Goal: Obtain resource: Download file/media

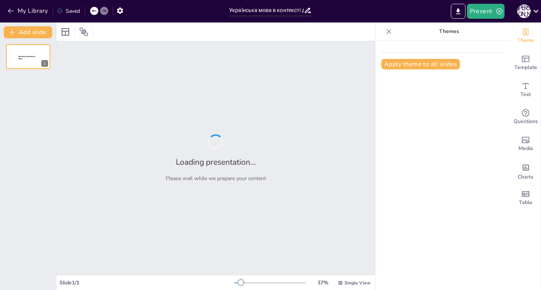
type input "Українська мова в контексті діалогу культур: Взаємодія з іншими народами"
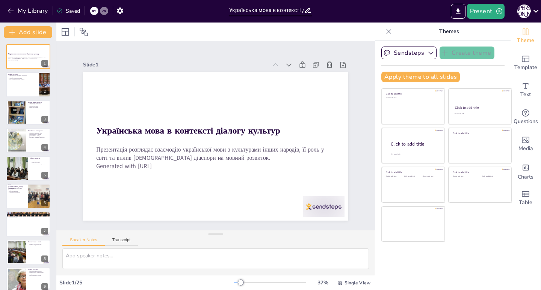
checkbox input "true"
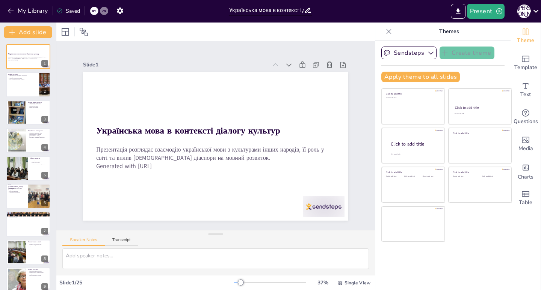
checkbox input "true"
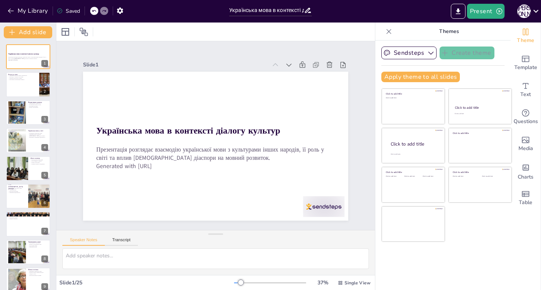
checkbox input "true"
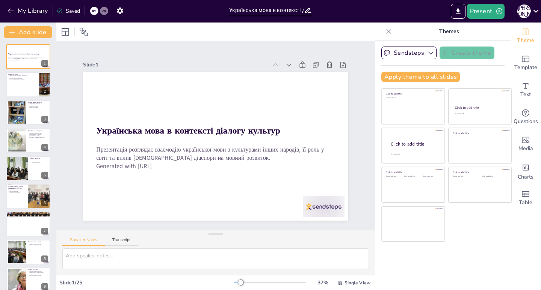
checkbox input "true"
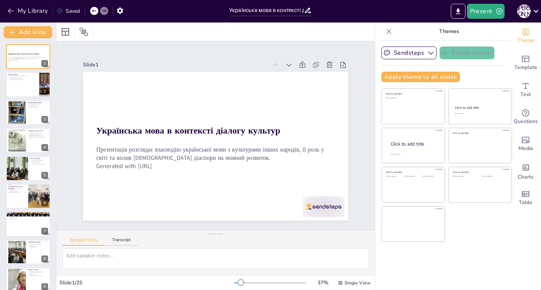
checkbox input "true"
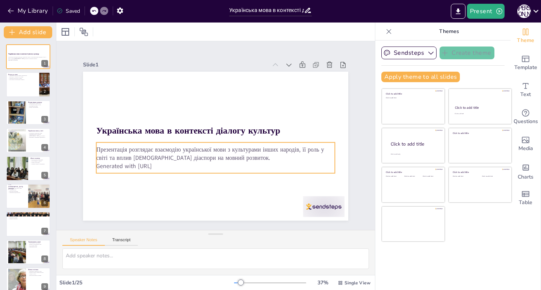
checkbox input "true"
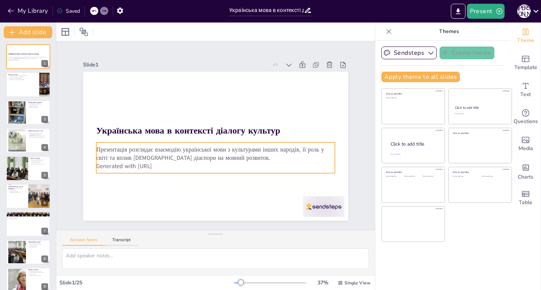
checkbox input "true"
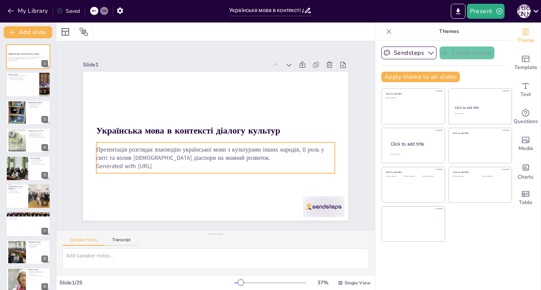
checkbox input "true"
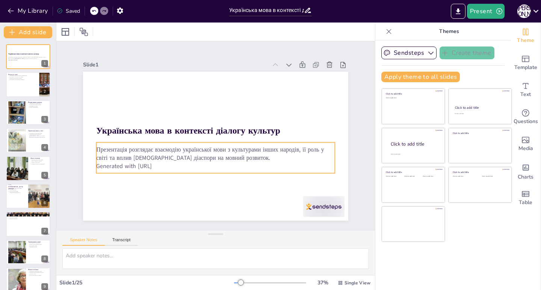
checkbox input "true"
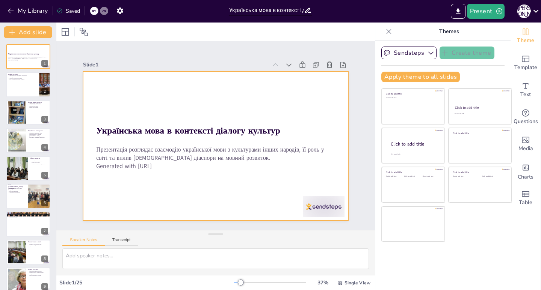
checkbox input "true"
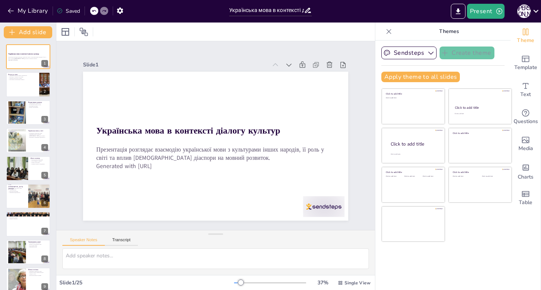
checkbox input "true"
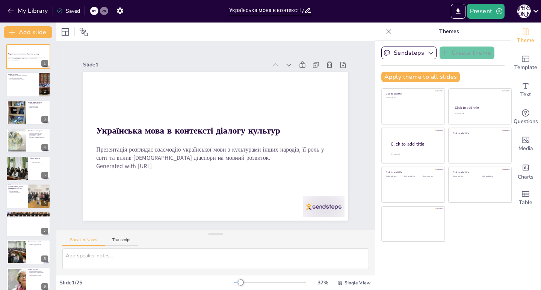
checkbox input "true"
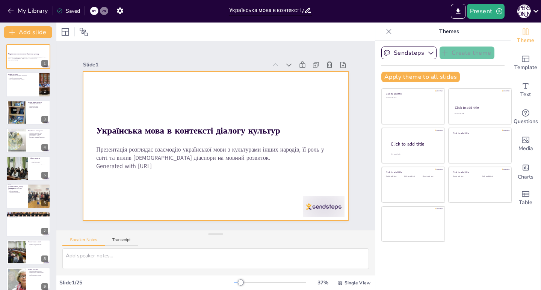
checkbox input "true"
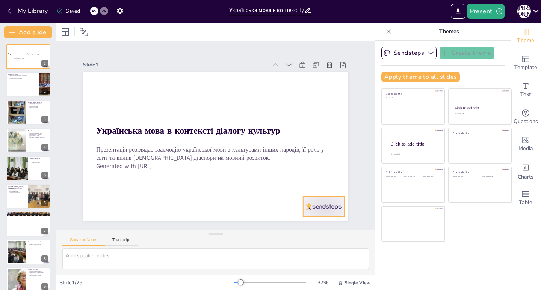
checkbox input "true"
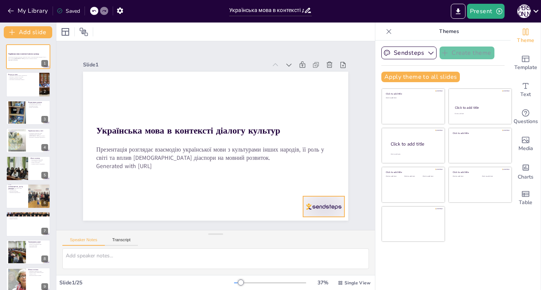
checkbox input "true"
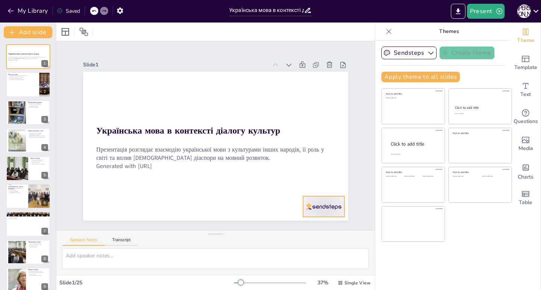
checkbox input "true"
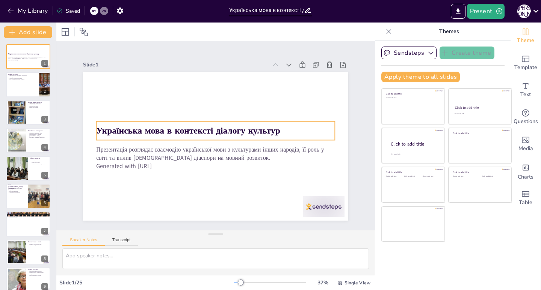
checkbox input "true"
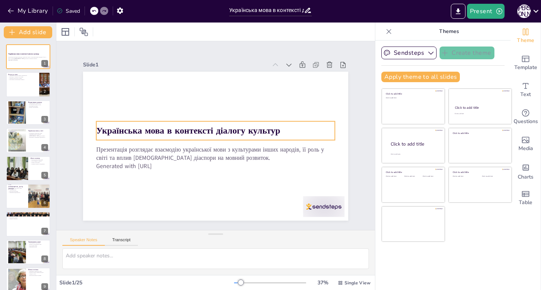
checkbox input "true"
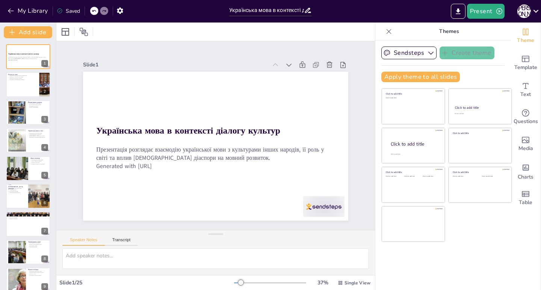
checkbox input "true"
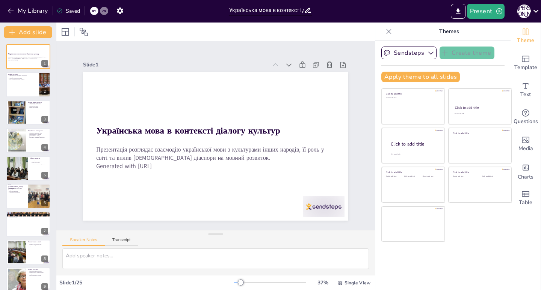
checkbox input "true"
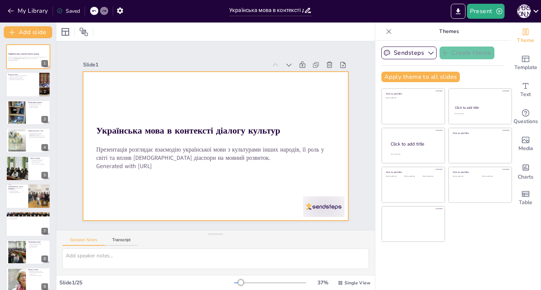
checkbox input "true"
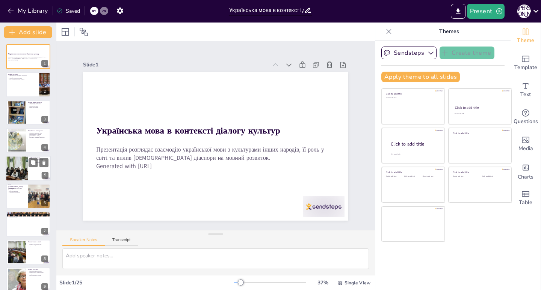
checkbox input "true"
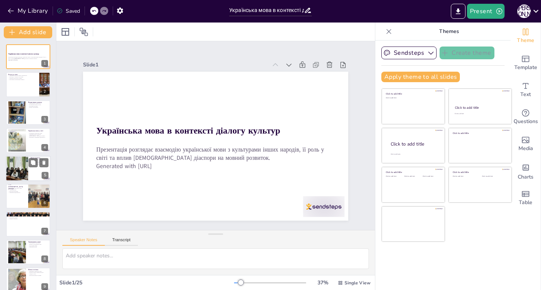
checkbox input "true"
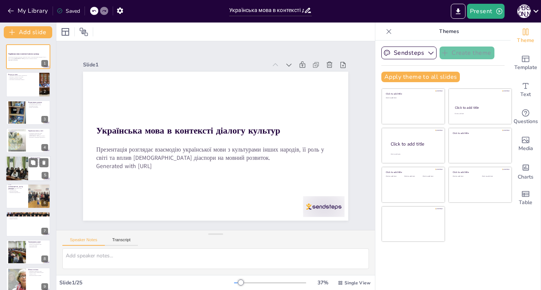
checkbox input "true"
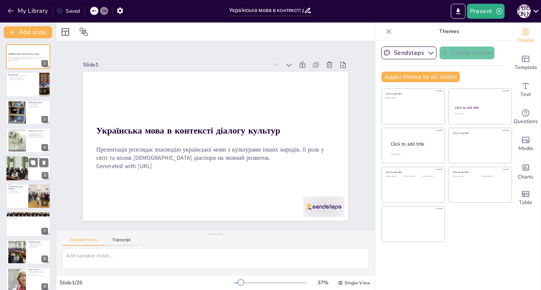
checkbox input "true"
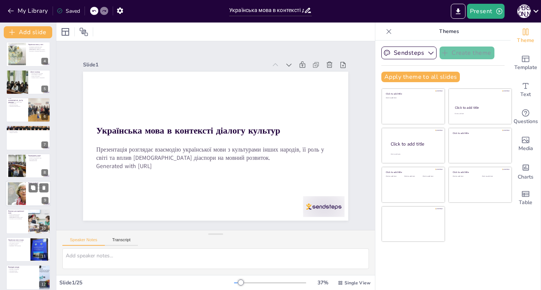
checkbox input "true"
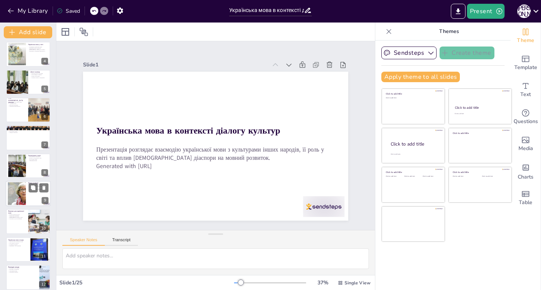
checkbox input "true"
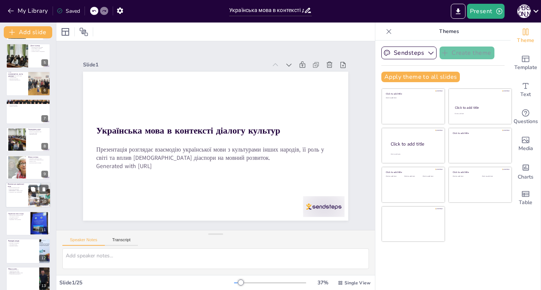
checkbox input "true"
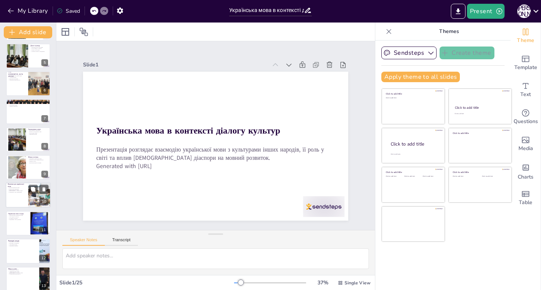
checkbox input "true"
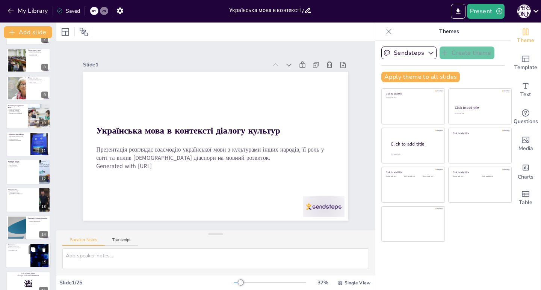
checkbox input "true"
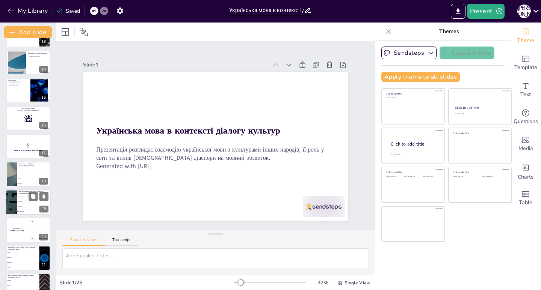
checkbox input "true"
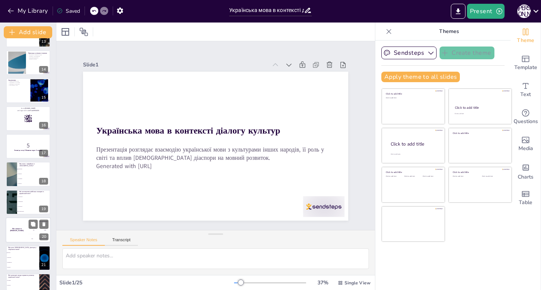
checkbox input "true"
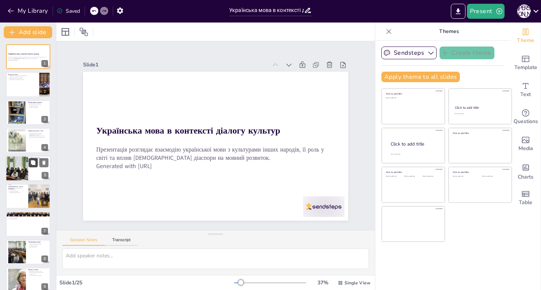
checkbox input "true"
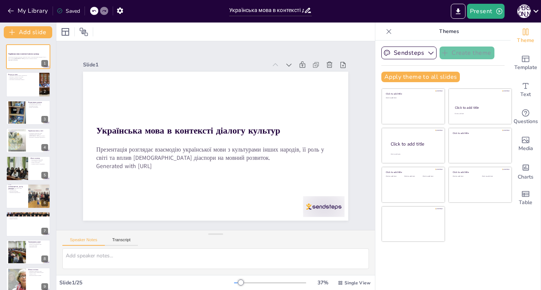
checkbox input "true"
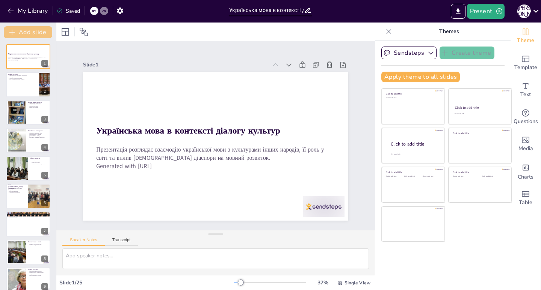
checkbox input "true"
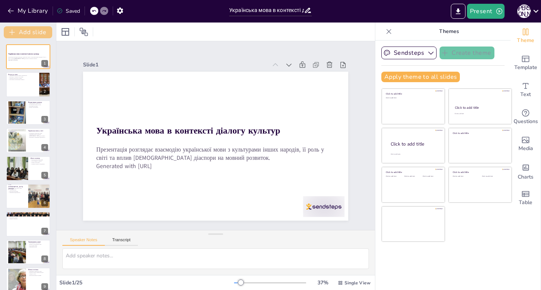
checkbox input "true"
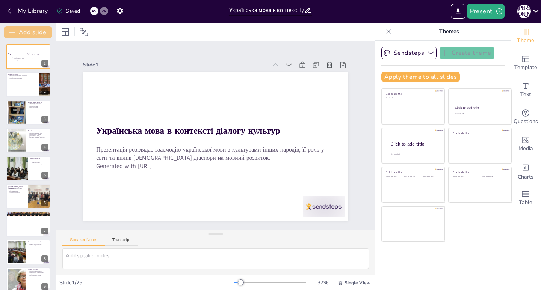
checkbox input "true"
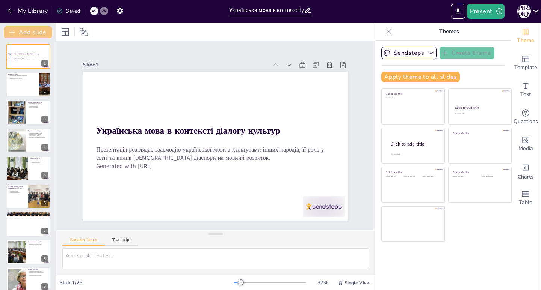
checkbox input "true"
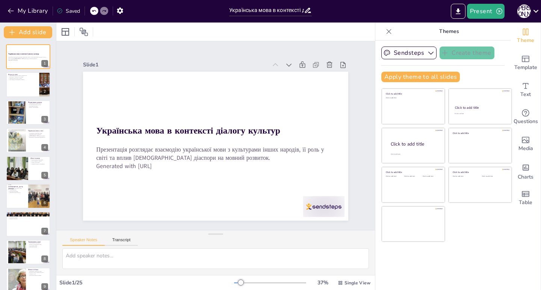
checkbox input "true"
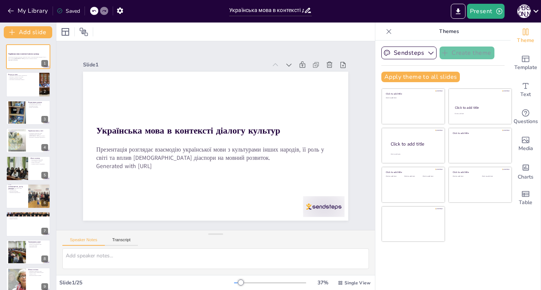
checkbox input "true"
click at [308, 227] on div at bounding box center [285, 245] width 46 height 36
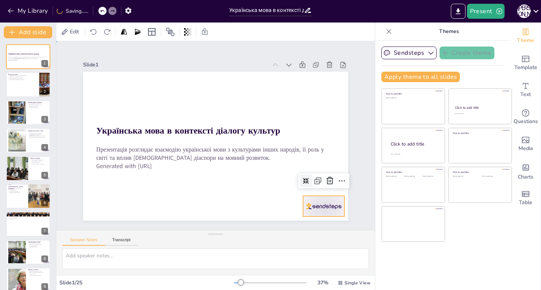
click at [349, 190] on div "Slide 1 Українська мова в контексті діалогу культур Презентація розглядає взаєм…" at bounding box center [216, 136] width 332 height 342
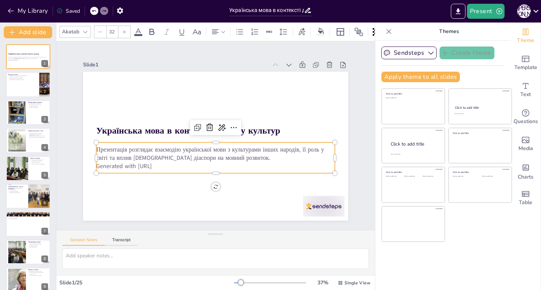
click at [168, 157] on p "Презентація розглядає взаємодію української мови з культурами інших народів, її…" at bounding box center [208, 152] width 225 height 112
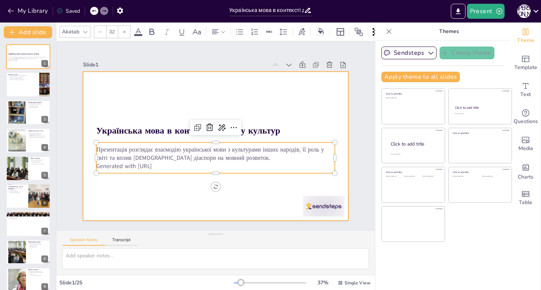
click at [147, 107] on div at bounding box center [212, 146] width 298 height 224
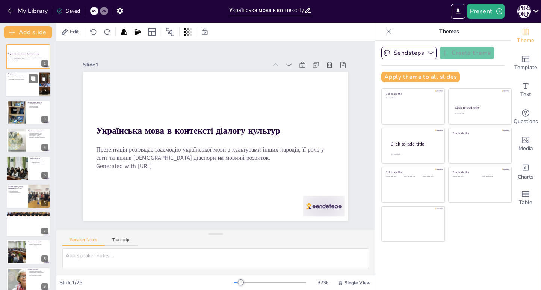
click at [14, 86] on div at bounding box center [28, 85] width 45 height 26
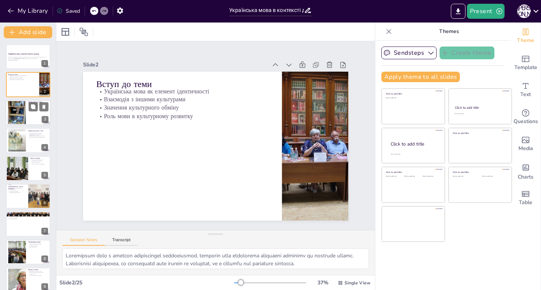
click at [19, 110] on div at bounding box center [17, 113] width 18 height 28
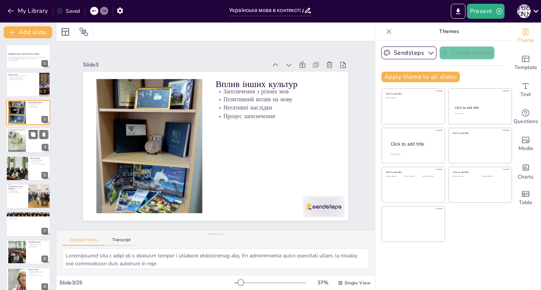
click at [27, 140] on div at bounding box center [28, 141] width 45 height 26
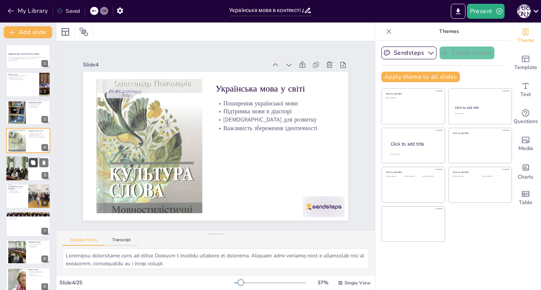
click at [31, 165] on icon at bounding box center [32, 162] width 5 height 5
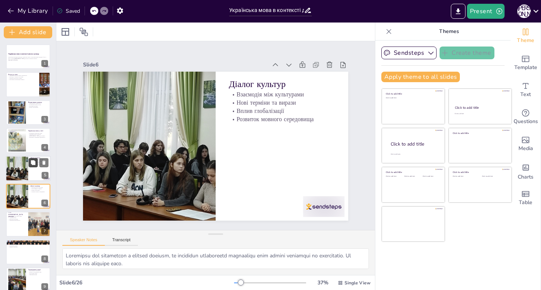
scroll to position [32, 0]
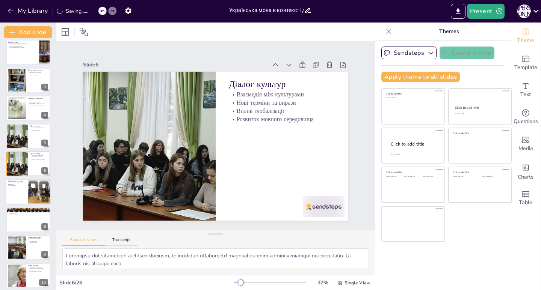
click at [19, 189] on p "Збереження ідентичності" at bounding box center [17, 189] width 18 height 2
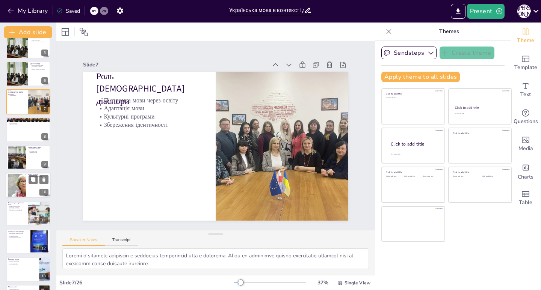
scroll to position [135, 0]
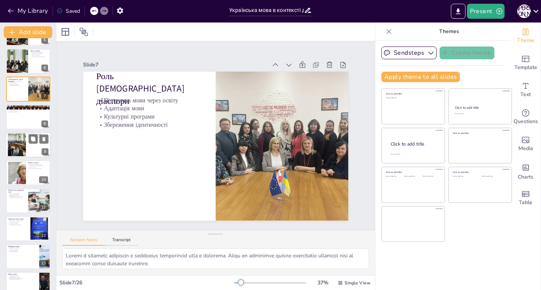
click at [15, 147] on div at bounding box center [17, 145] width 30 height 23
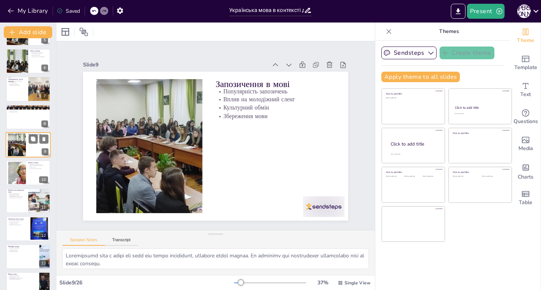
scroll to position [116, 0]
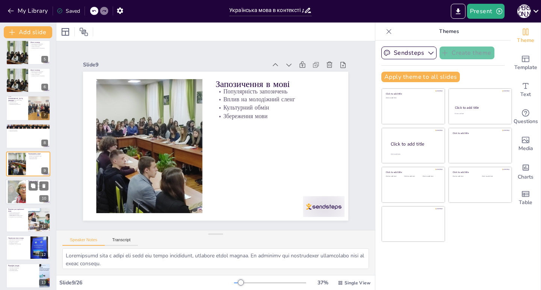
click at [21, 186] on div at bounding box center [17, 192] width 48 height 23
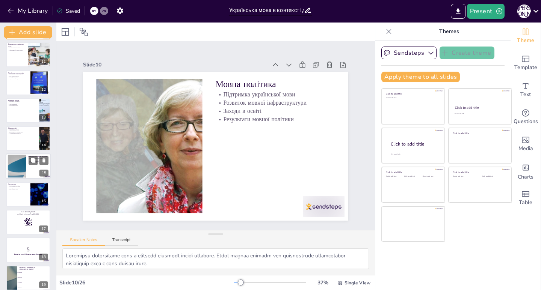
scroll to position [407, 0]
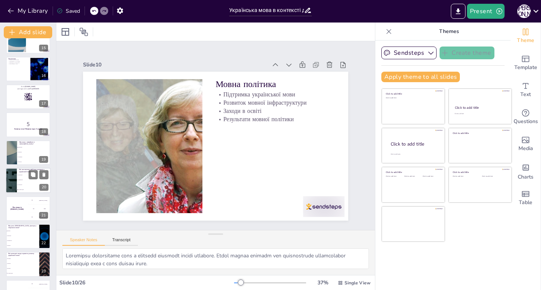
click at [12, 173] on div at bounding box center [11, 181] width 45 height 26
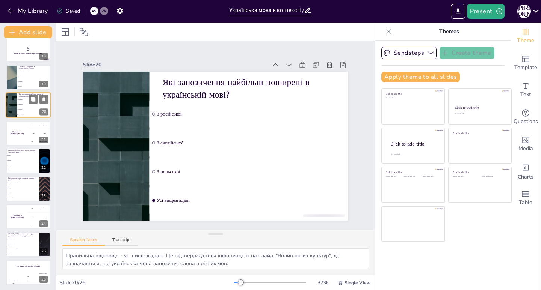
scroll to position [483, 0]
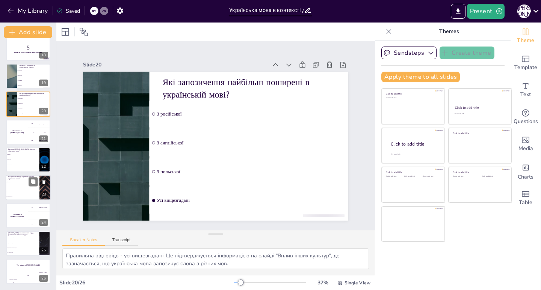
click at [11, 181] on li "Фестивалі" at bounding box center [23, 182] width 34 height 5
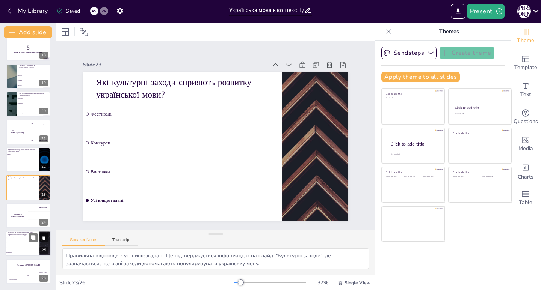
click at [21, 231] on div "[PERSON_NAME] виклики стоять перед українською мовою сьогодні? Вплив англійсько…" at bounding box center [28, 244] width 45 height 26
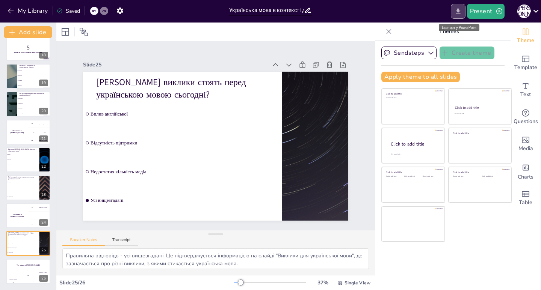
click at [457, 11] on icon "Export to PowerPoint" at bounding box center [458, 11] width 5 height 6
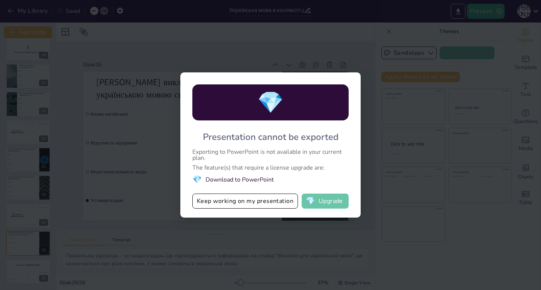
click at [319, 201] on button "💎 Upgrade" at bounding box center [325, 201] width 47 height 15
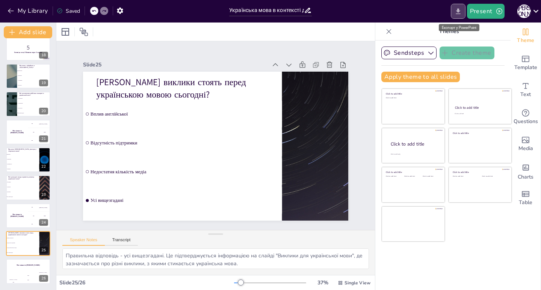
click at [457, 13] on icon "Export to PowerPoint" at bounding box center [458, 12] width 8 height 8
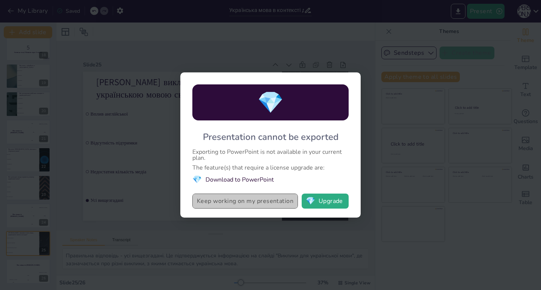
click at [257, 201] on button "Keep working on my presentation" at bounding box center [245, 201] width 106 height 15
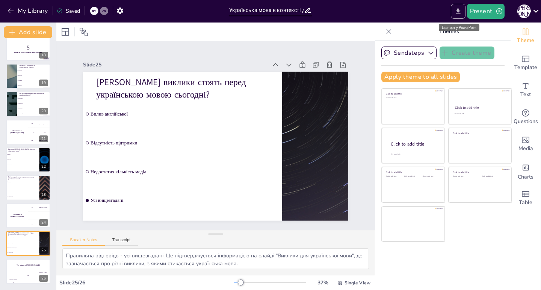
click at [462, 10] on icon "Export to PowerPoint" at bounding box center [458, 12] width 8 height 8
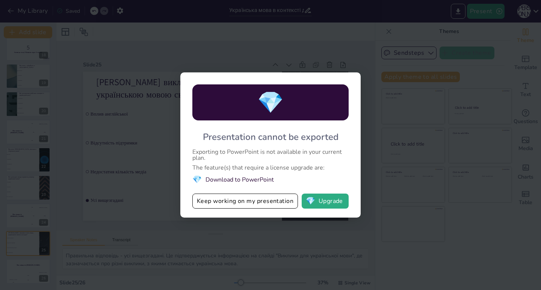
click at [251, 179] on li "💎 Download to PowerPoint" at bounding box center [270, 180] width 156 height 10
click at [251, 181] on li "💎 Download to PowerPoint" at bounding box center [270, 180] width 156 height 10
